Goal: Transaction & Acquisition: Purchase product/service

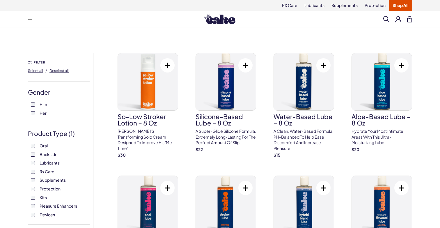
click at [400, 8] on link "Shop All" at bounding box center [400, 5] width 23 height 11
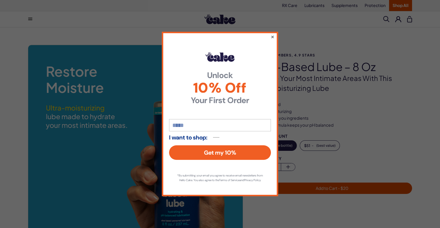
click at [272, 33] on button "×" at bounding box center [272, 36] width 4 height 7
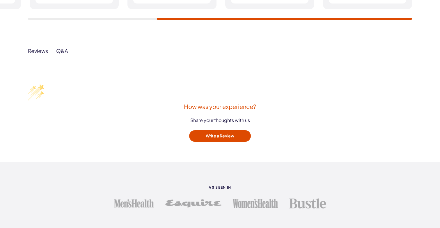
scroll to position [721, 0]
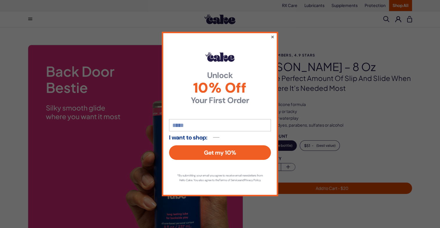
click at [272, 33] on button "×" at bounding box center [272, 36] width 4 height 7
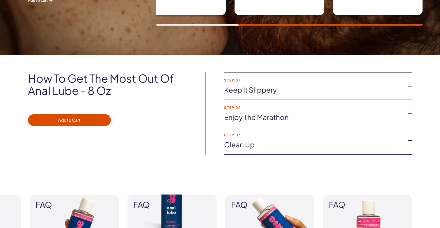
scroll to position [328, 0]
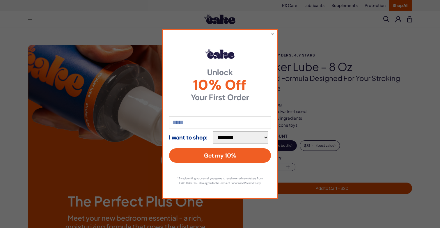
click at [270, 31] on div "**********" at bounding box center [220, 114] width 116 height 170
click at [273, 33] on button "×" at bounding box center [272, 33] width 4 height 7
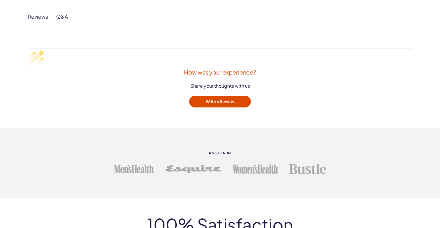
scroll to position [733, 0]
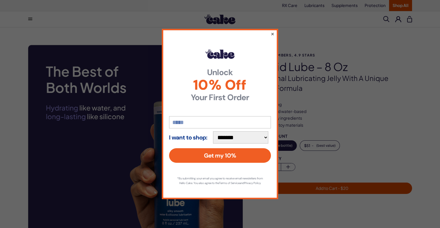
click at [274, 30] on button "×" at bounding box center [272, 33] width 4 height 7
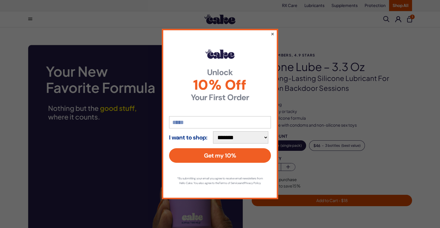
click at [272, 32] on button "×" at bounding box center [272, 33] width 4 height 7
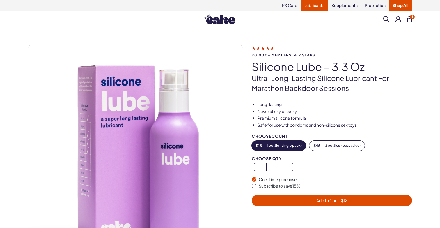
click at [308, 2] on link "Lubricants" at bounding box center [314, 5] width 27 height 11
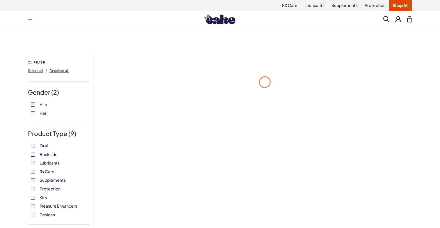
click at [385, 18] on span at bounding box center [386, 19] width 6 height 6
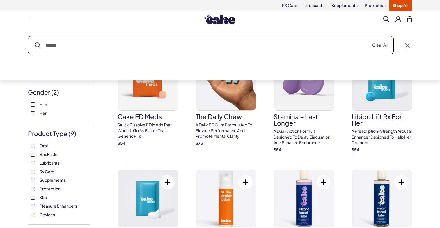
click at [337, 51] on input "text" at bounding box center [210, 44] width 365 height 17
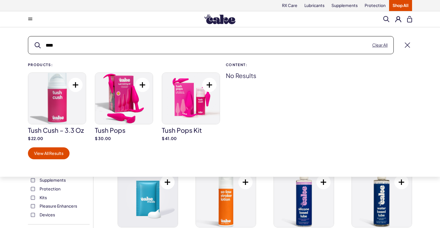
type input "****"
click at [182, 108] on img at bounding box center [191, 98] width 58 height 51
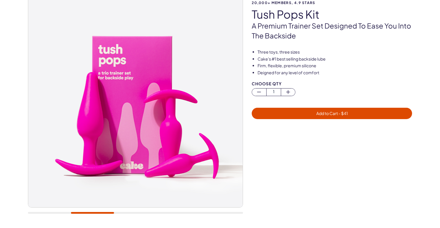
scroll to position [53, 0]
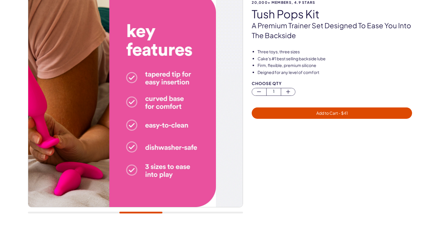
click at [141, 212] on div at bounding box center [135, 212] width 215 height 2
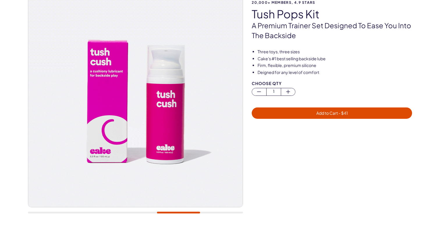
click at [141, 212] on div at bounding box center [135, 212] width 215 height 2
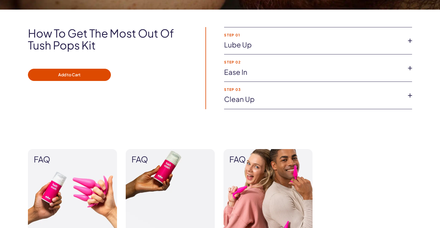
scroll to position [509, 0]
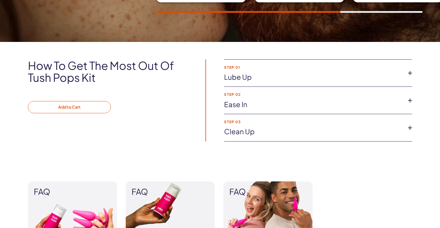
click at [81, 111] on button "Add to Cart" at bounding box center [69, 107] width 83 height 12
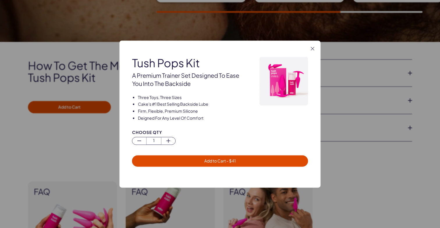
click at [222, 160] on span "Add to Cart - $ 41" at bounding box center [219, 160] width 31 height 5
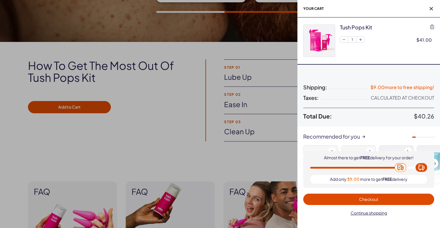
scroll to position [0, 0]
click at [189, 142] on div at bounding box center [220, 114] width 440 height 228
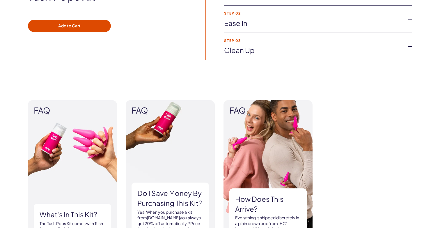
scroll to position [598, 0]
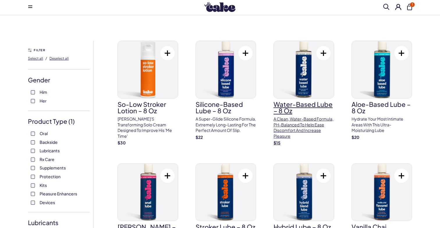
scroll to position [3, 0]
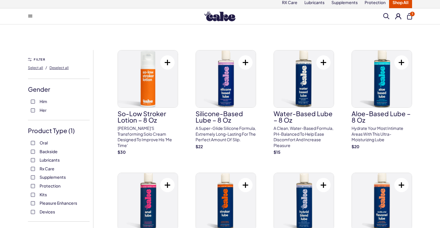
click at [402, 62] on button at bounding box center [401, 62] width 14 height 14
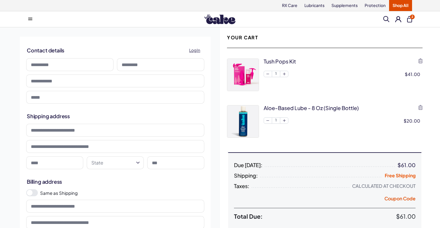
click at [399, 20] on button at bounding box center [398, 19] width 6 height 6
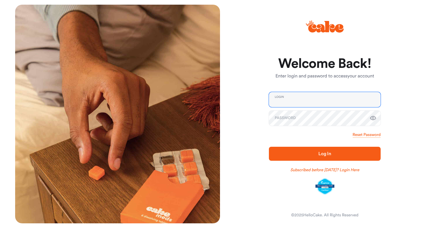
type input "**********"
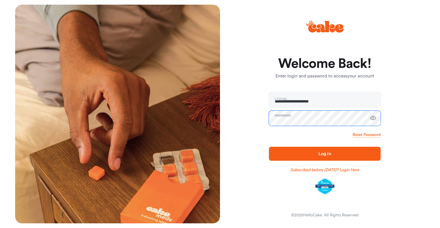
click at [324, 153] on button "Log In" at bounding box center [325, 154] width 112 height 14
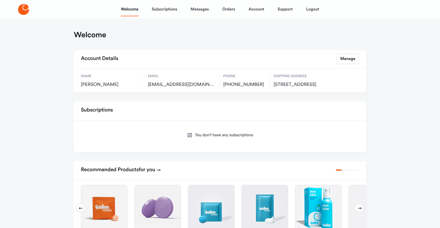
click at [20, 14] on icon at bounding box center [23, 9] width 11 height 11
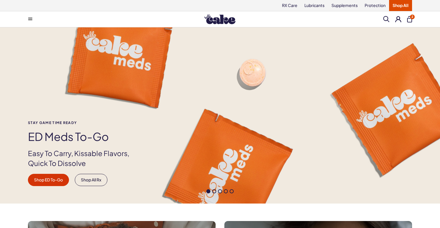
click at [413, 15] on span "2" at bounding box center [412, 17] width 5 height 5
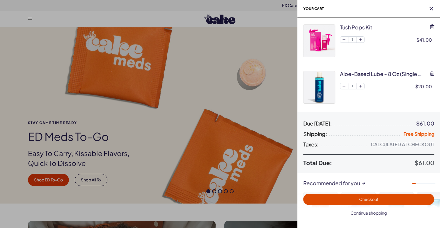
click at [383, 198] on span "Checkout" at bounding box center [368, 199] width 124 height 7
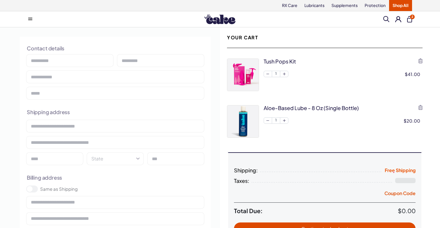
select select "**"
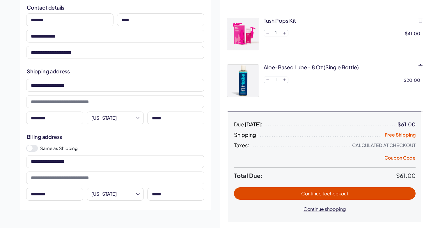
scroll to position [41, 0]
drag, startPoint x: 269, startPoint y: 192, endPoint x: 208, endPoint y: 179, distance: 61.9
click at [208, 179] on div "**********" at bounding box center [219, 111] width 419 height 248
click at [32, 148] on span at bounding box center [30, 148] width 6 height 6
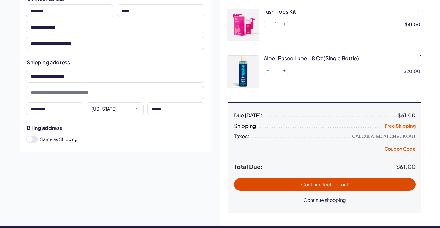
scroll to position [58, 0]
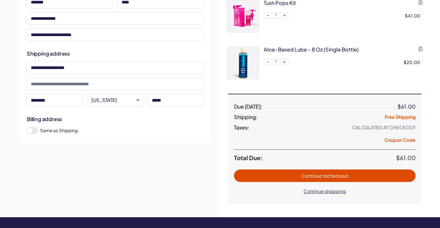
click at [289, 170] on button "Continue to checkout" at bounding box center [324, 175] width 181 height 12
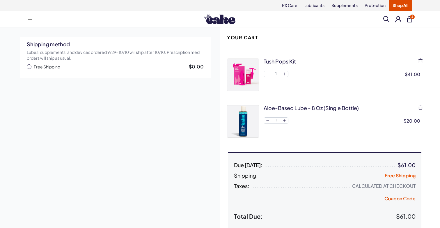
click at [41, 64] on span "Free Shipping" at bounding box center [47, 67] width 26 height 6
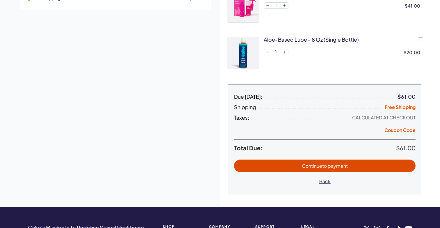
scroll to position [70, 0]
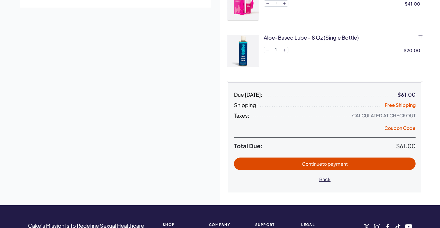
click at [310, 161] on span "Continue to payment" at bounding box center [324, 163] width 46 height 6
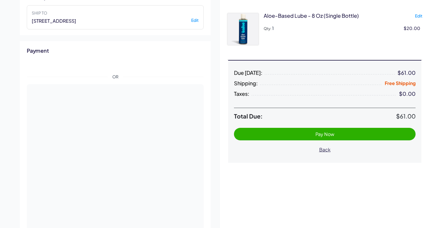
scroll to position [139, 0]
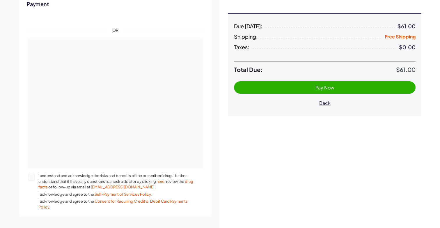
click at [33, 174] on button "I understand and acknowledge the risks and benefits of the prescribed drug. I f…" at bounding box center [31, 177] width 7 height 7
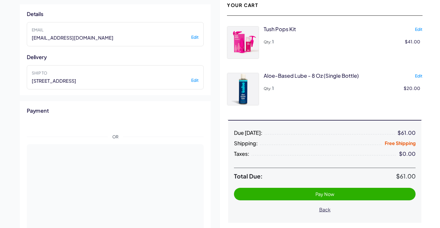
scroll to position [56, 0]
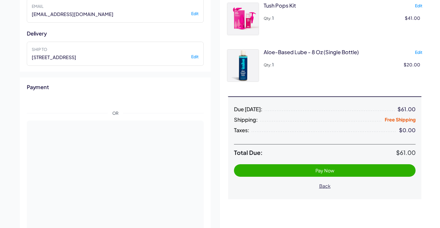
click at [271, 173] on span "Pay Now" at bounding box center [325, 170] width 170 height 7
